Goal: Navigation & Orientation: Find specific page/section

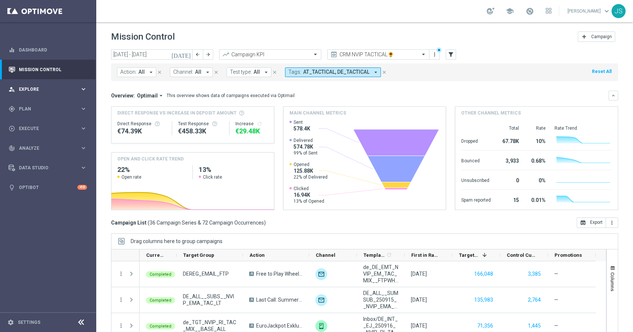
scroll to position [39, 0]
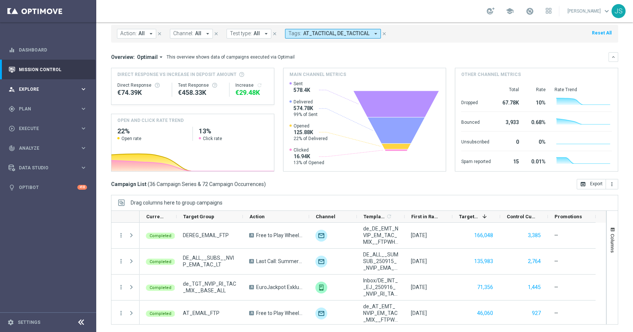
click at [32, 90] on span "Explore" at bounding box center [49, 89] width 61 height 4
